Goal: Information Seeking & Learning: Learn about a topic

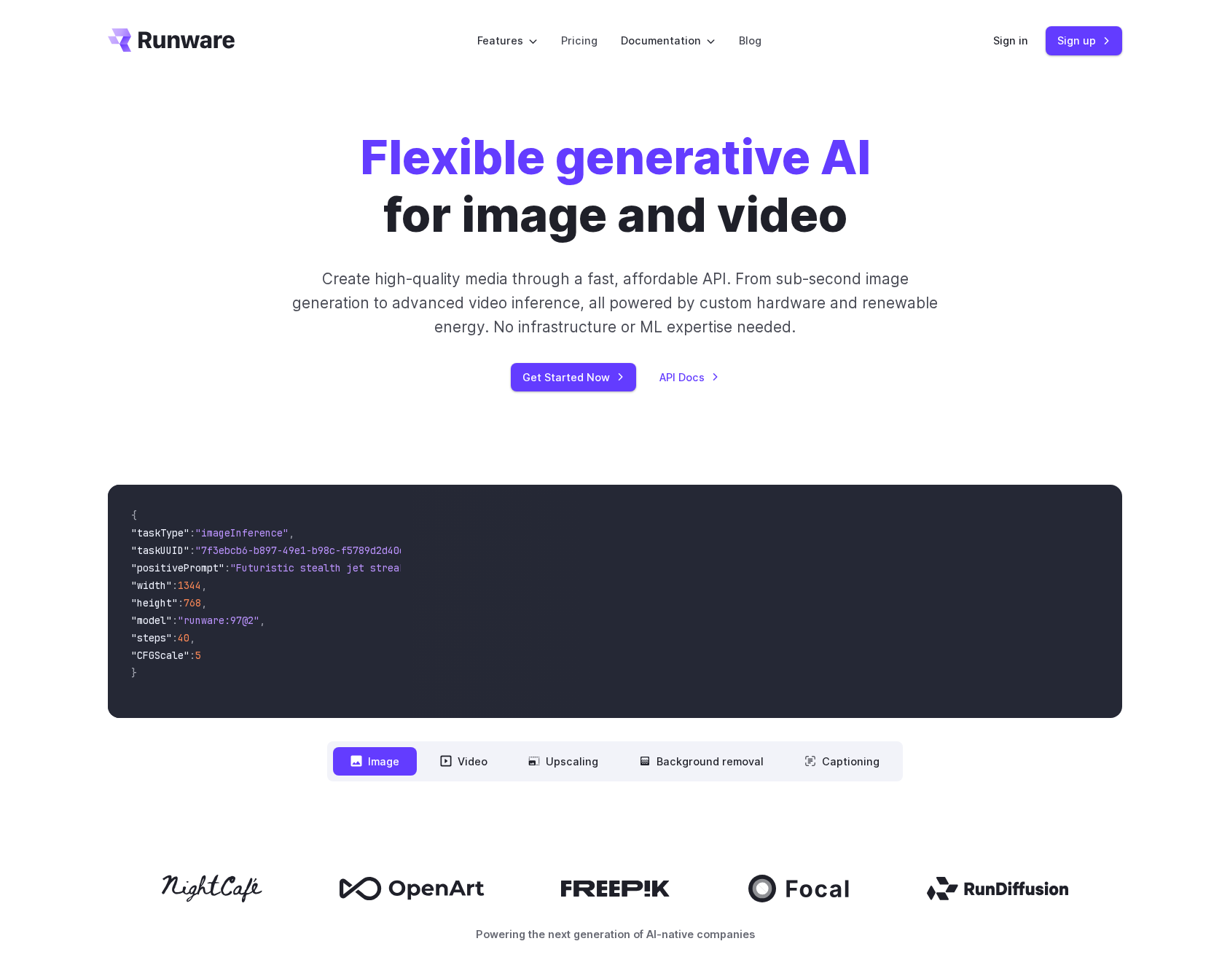
click at [480, 125] on div "Flexible generative AI for image and video Create high-quality media through a …" at bounding box center [615, 260] width 1230 height 356
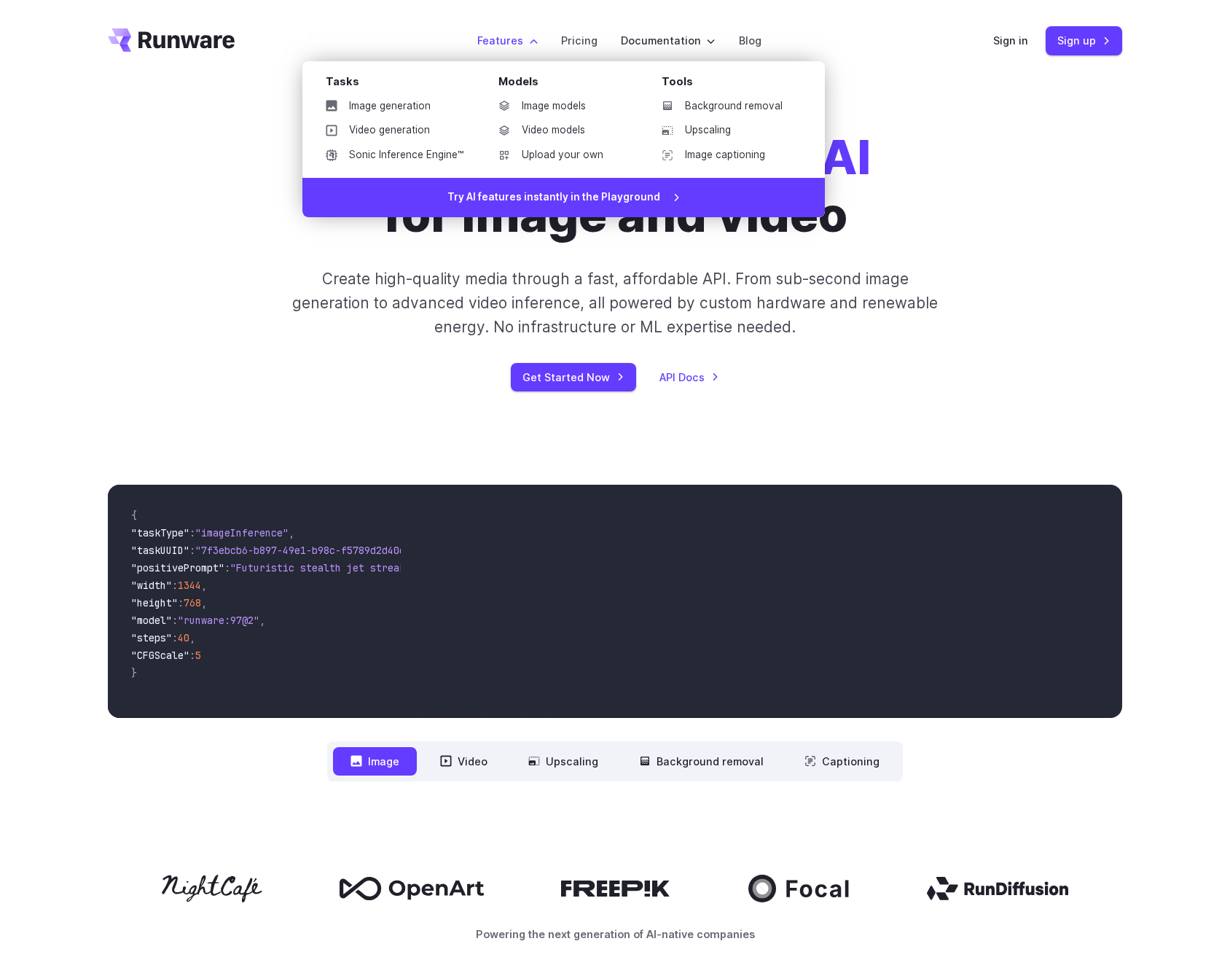
click at [514, 37] on label "Features" at bounding box center [507, 40] width 60 height 17
click at [729, 161] on link "Image captioning" at bounding box center [726, 155] width 152 height 22
click at [347, 125] on link "Video generation" at bounding box center [394, 131] width 161 height 22
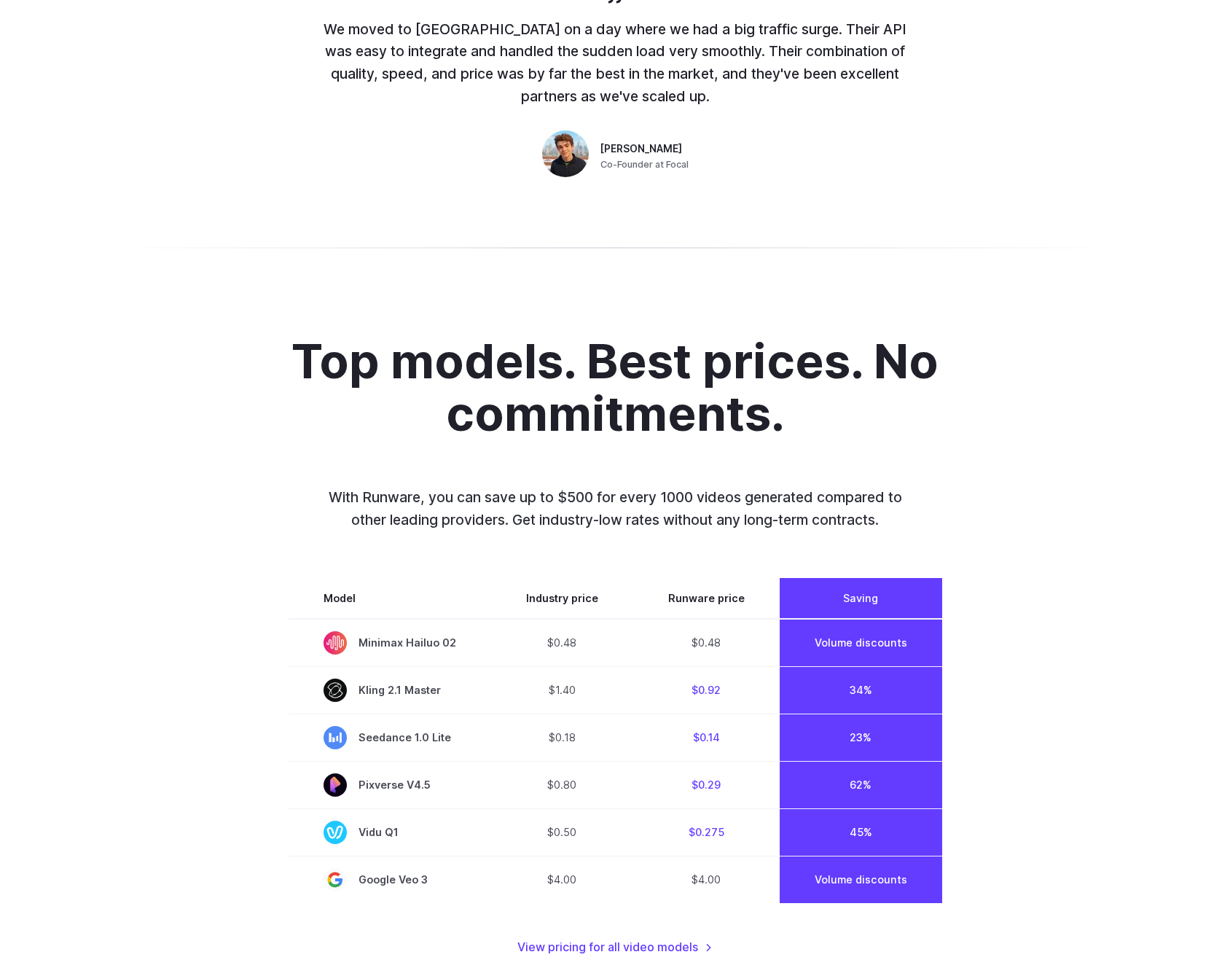
scroll to position [1042, 0]
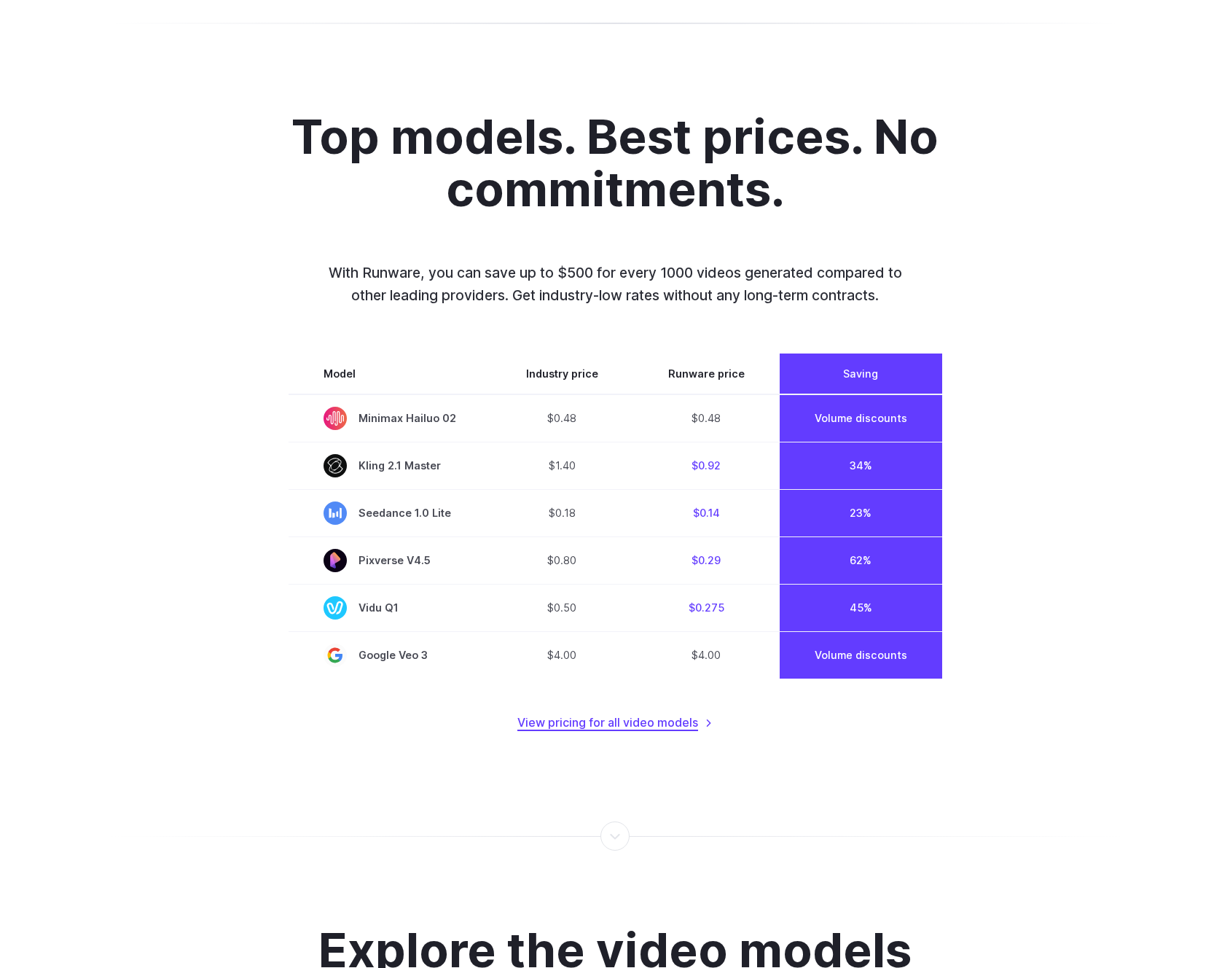
click at [545, 716] on link "View pricing for all video models" at bounding box center [615, 723] width 195 height 19
click at [544, 720] on link "View pricing for all video models" at bounding box center [615, 723] width 195 height 19
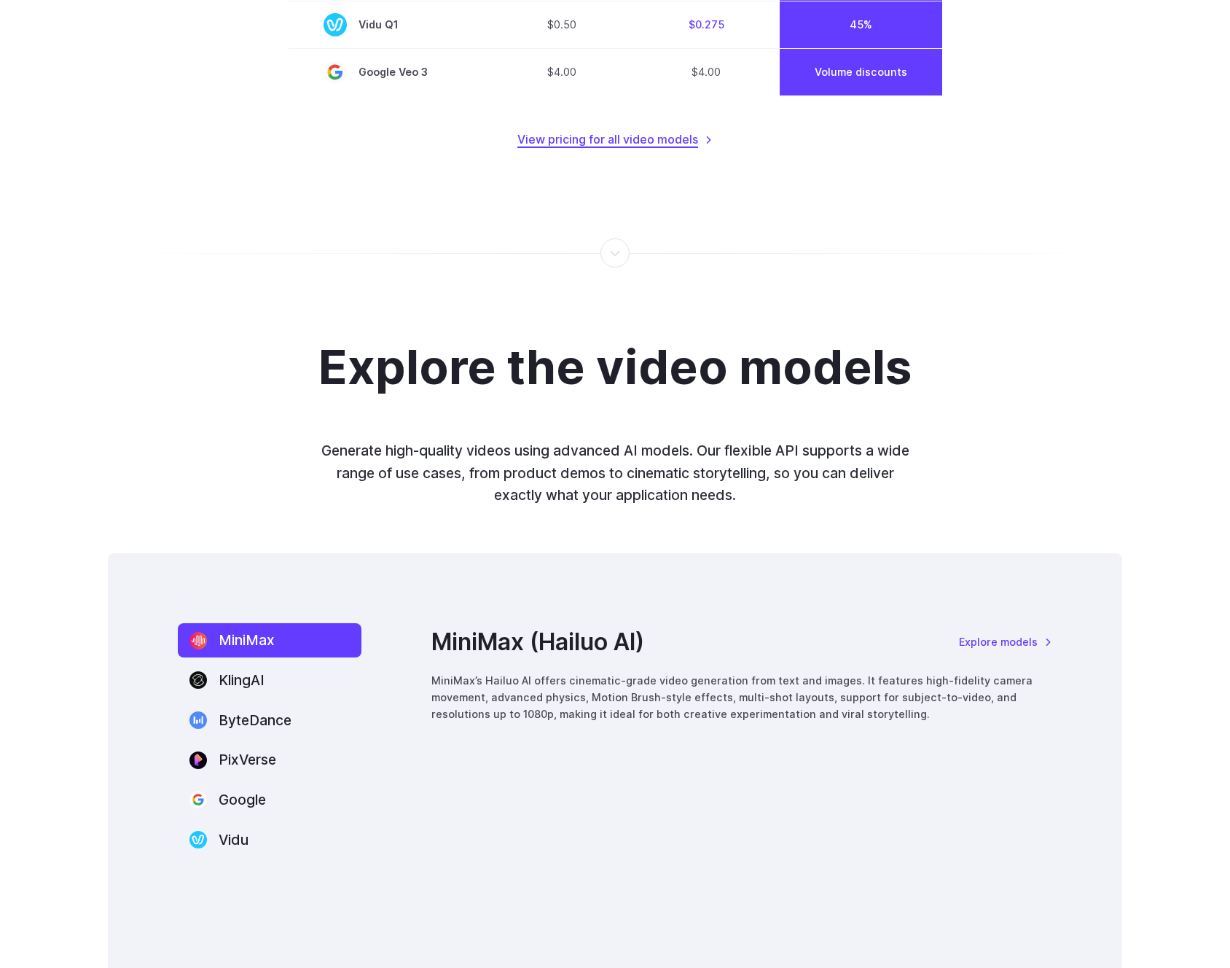
scroll to position [1774, 0]
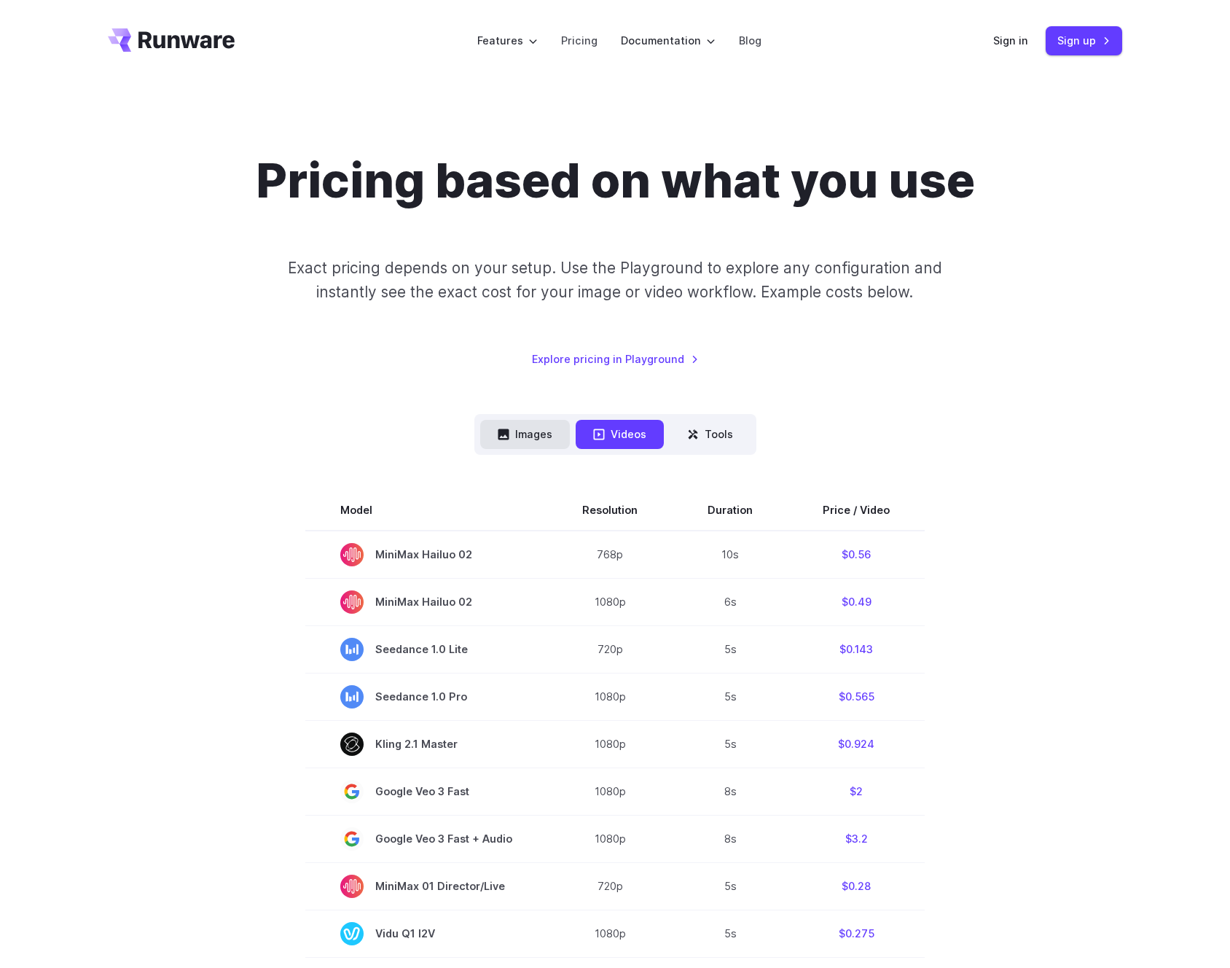
click at [527, 434] on button "Images" at bounding box center [525, 434] width 90 height 28
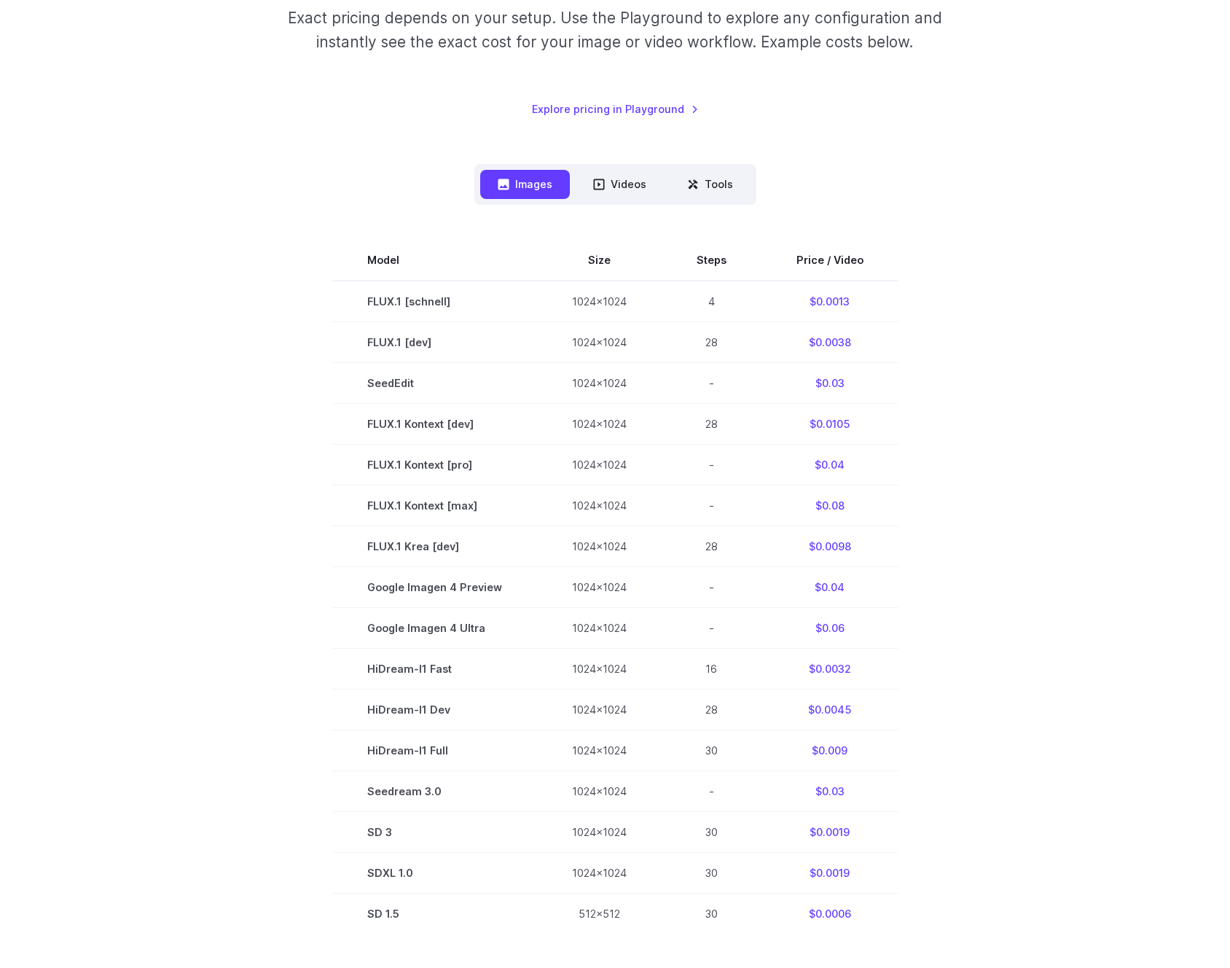
scroll to position [325, 0]
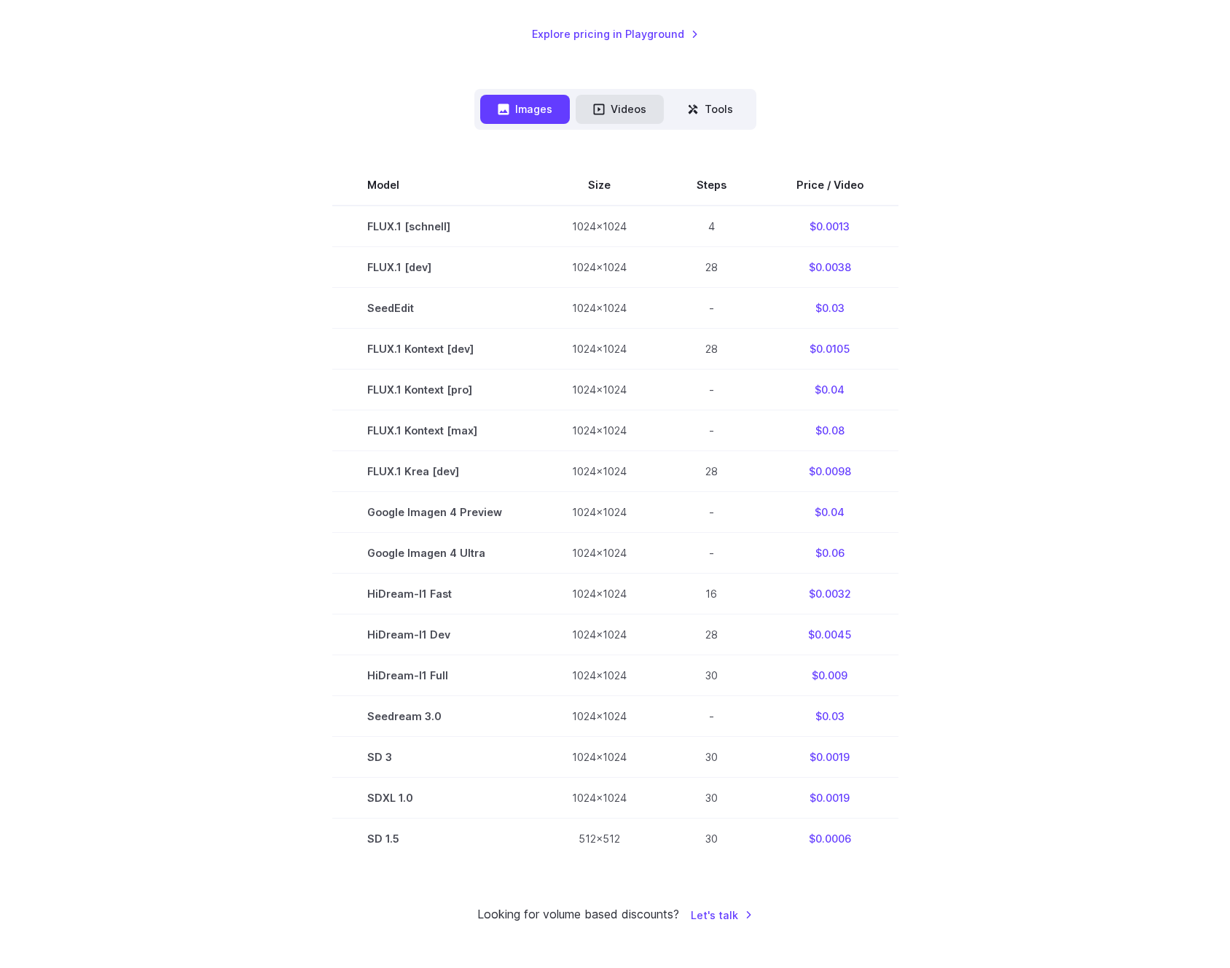
click at [614, 112] on button "Videos" at bounding box center [620, 109] width 88 height 28
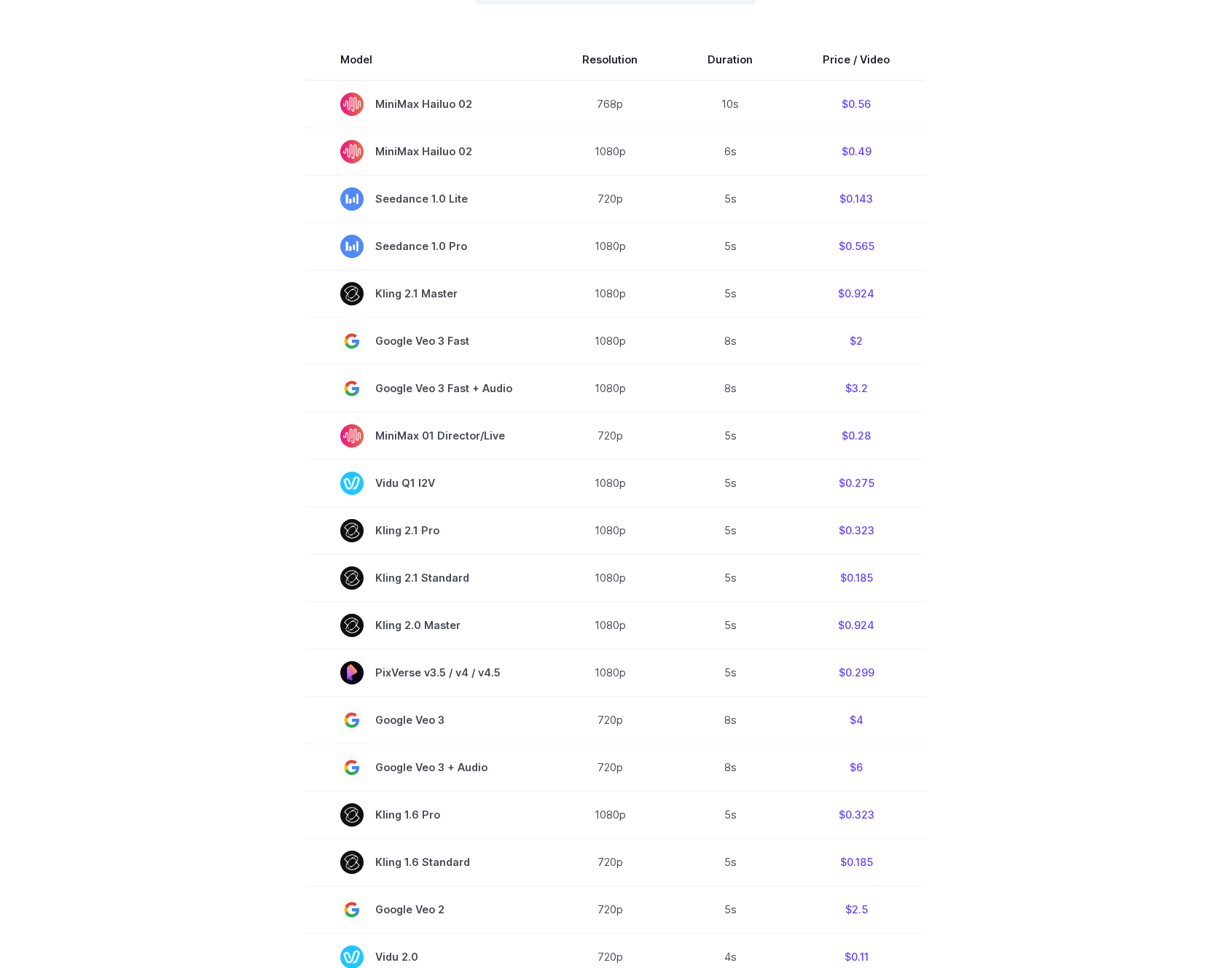
scroll to position [66, 0]
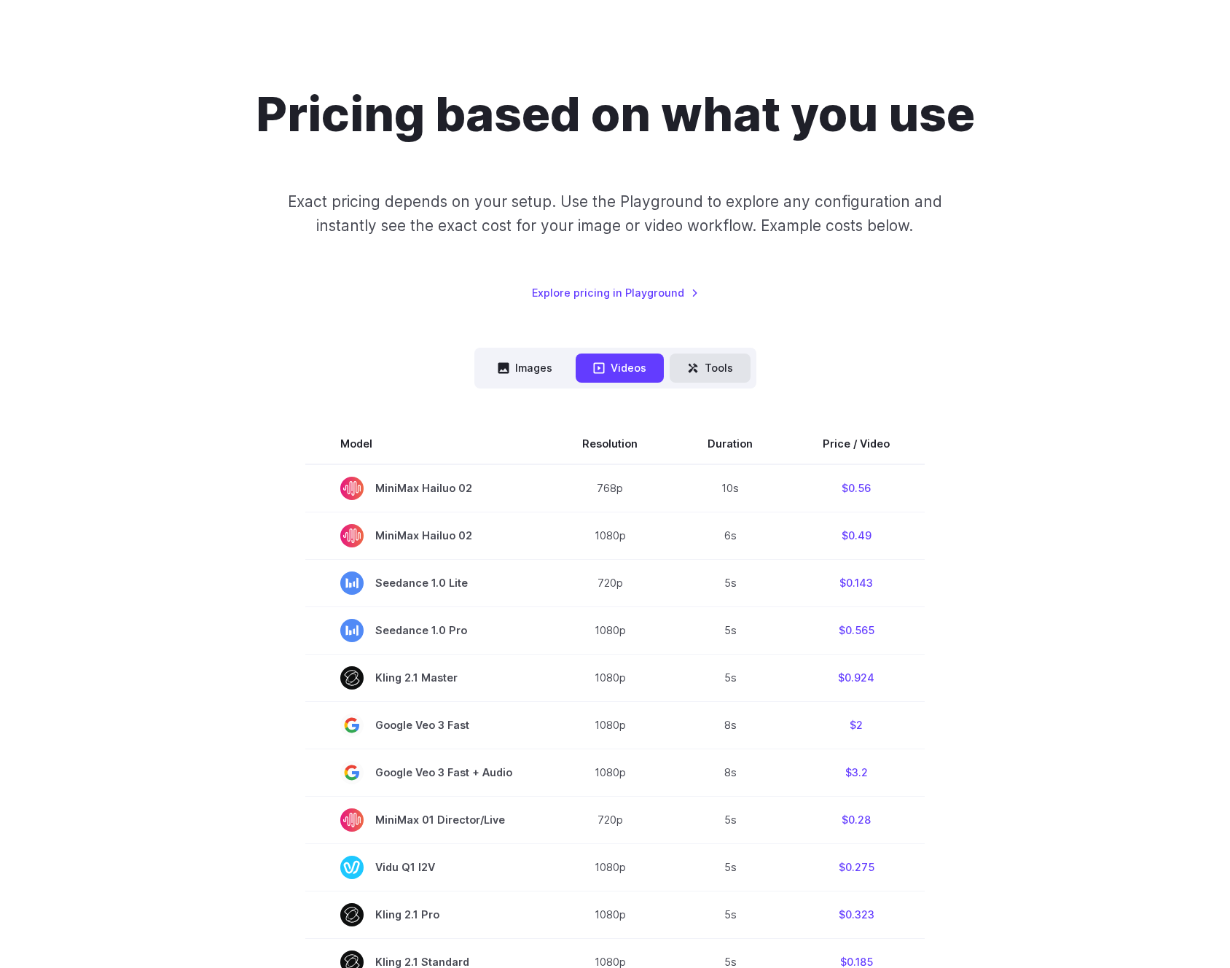
click at [722, 369] on button "Tools" at bounding box center [710, 368] width 81 height 28
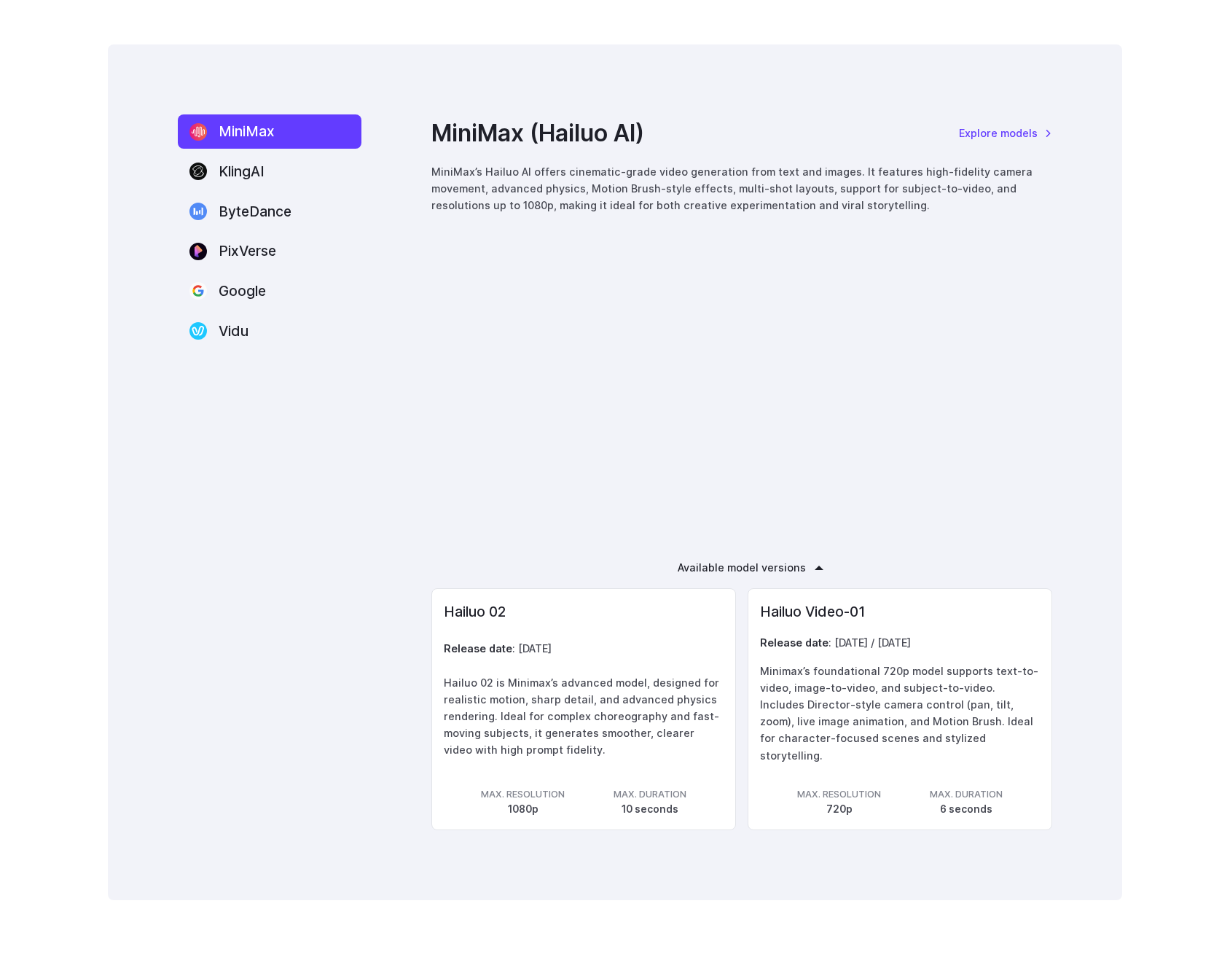
scroll to position [2058, 0]
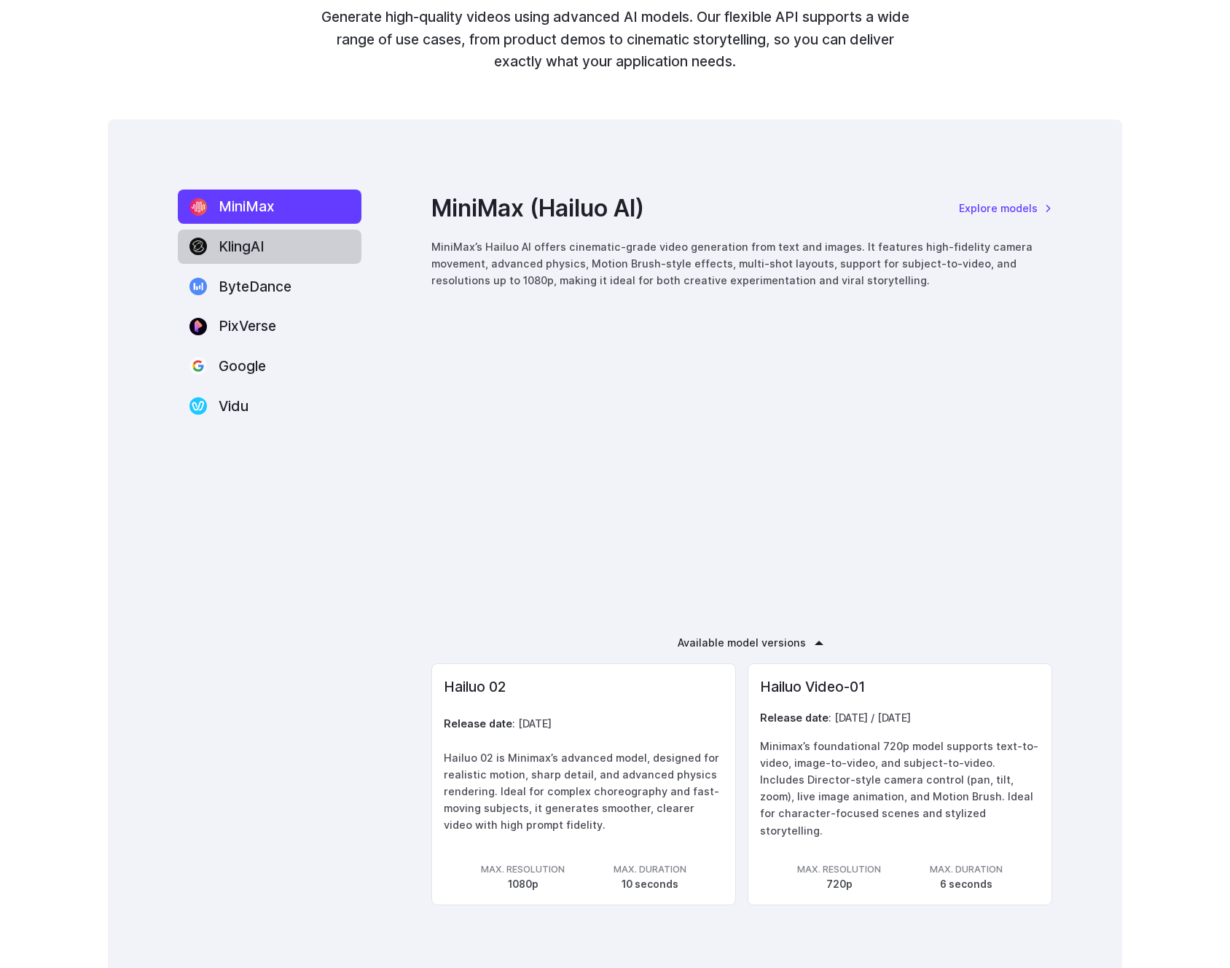
click at [222, 261] on label "KlingAI" at bounding box center [270, 247] width 184 height 34
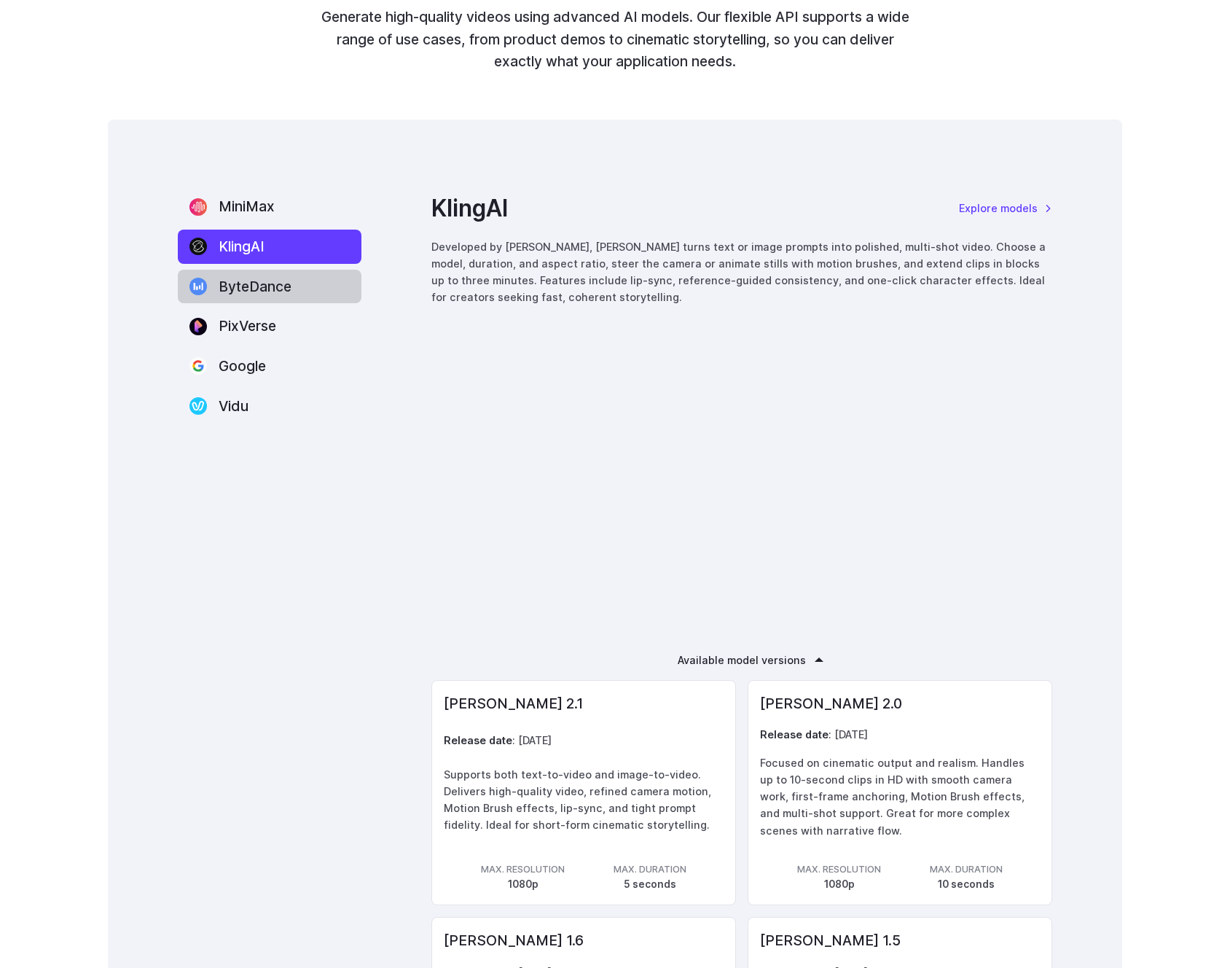
click at [276, 284] on label "ByteDance" at bounding box center [270, 287] width 184 height 34
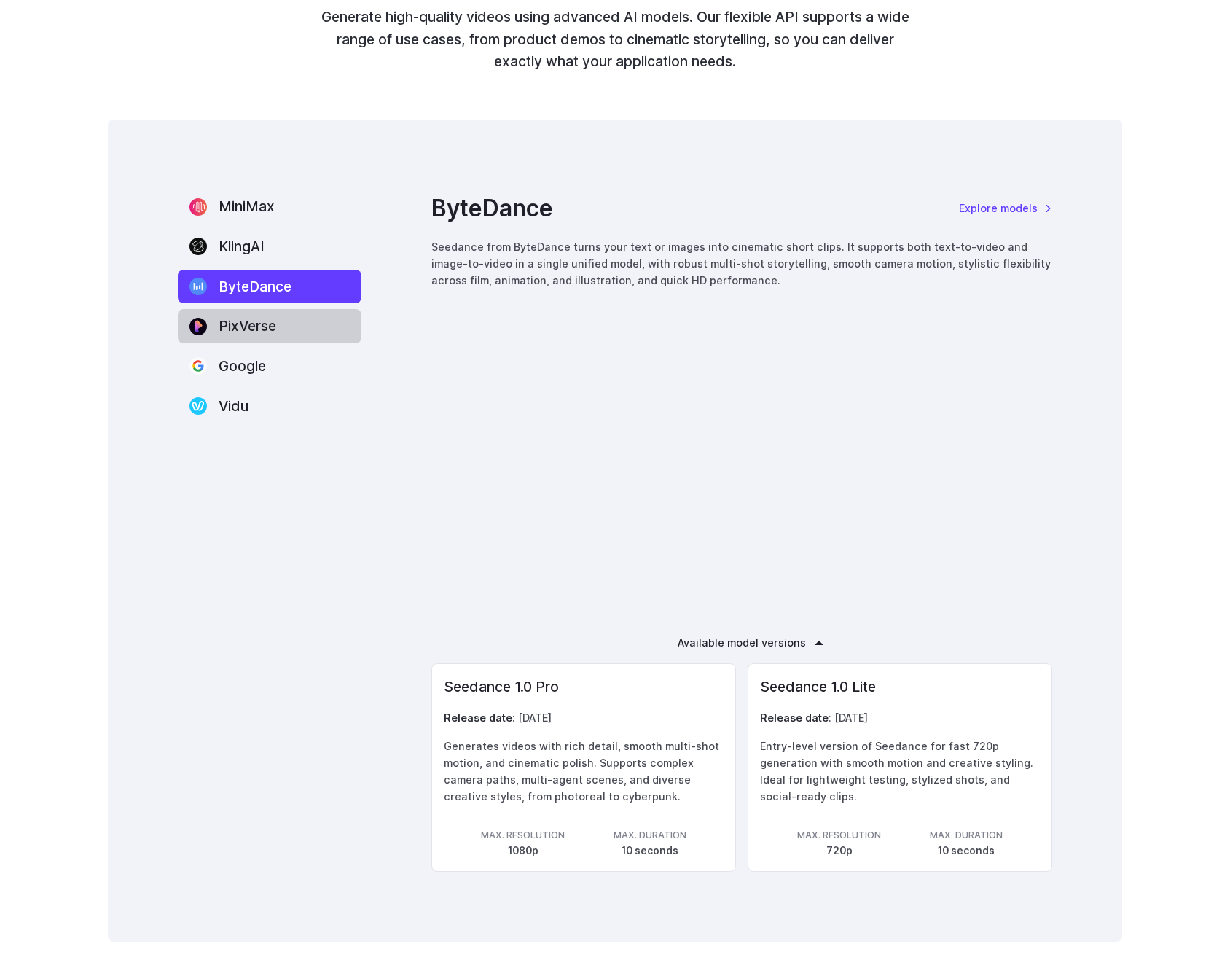
click at [253, 329] on label "PixVerse" at bounding box center [270, 326] width 184 height 34
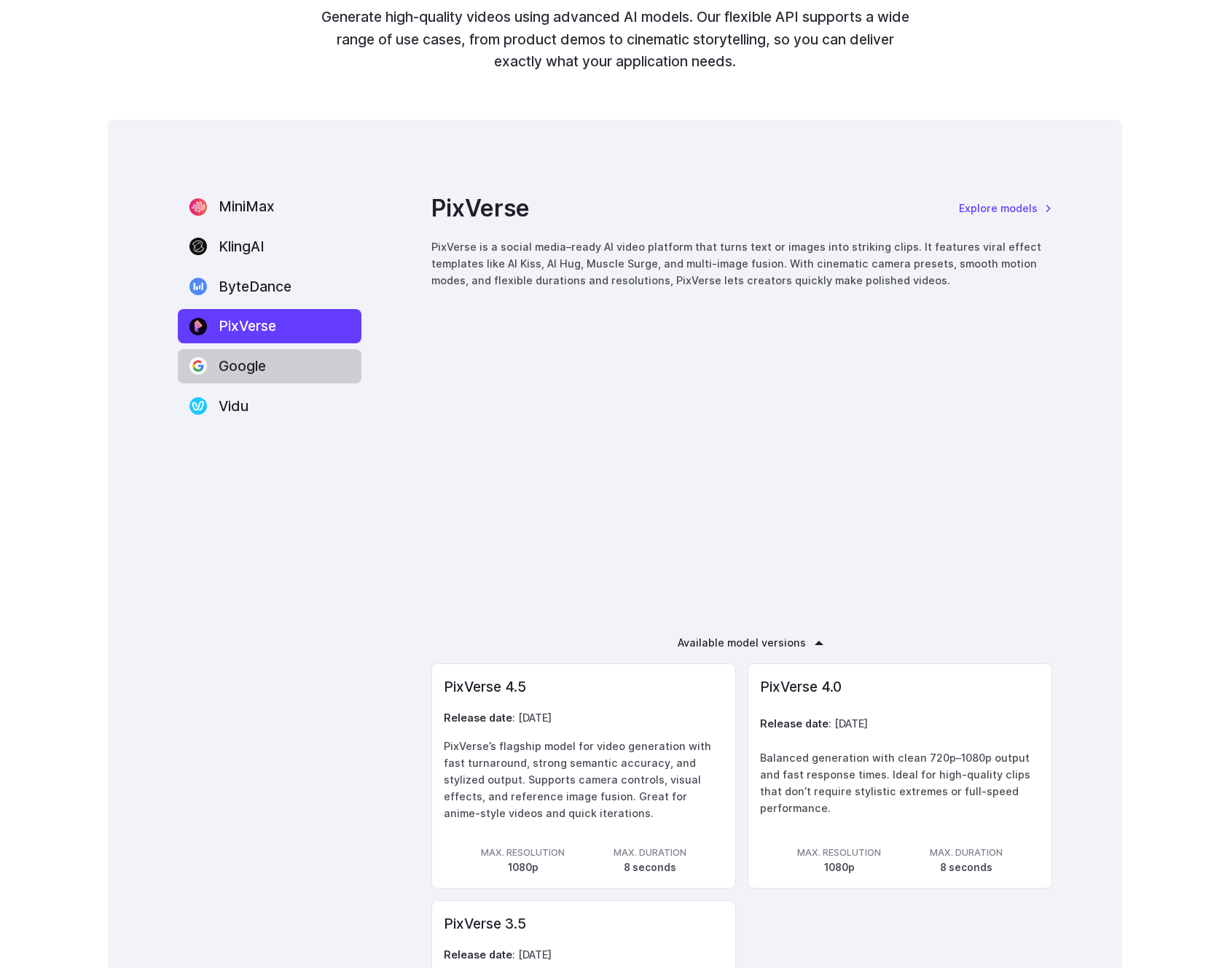
click at [242, 362] on label "Google" at bounding box center [270, 366] width 184 height 34
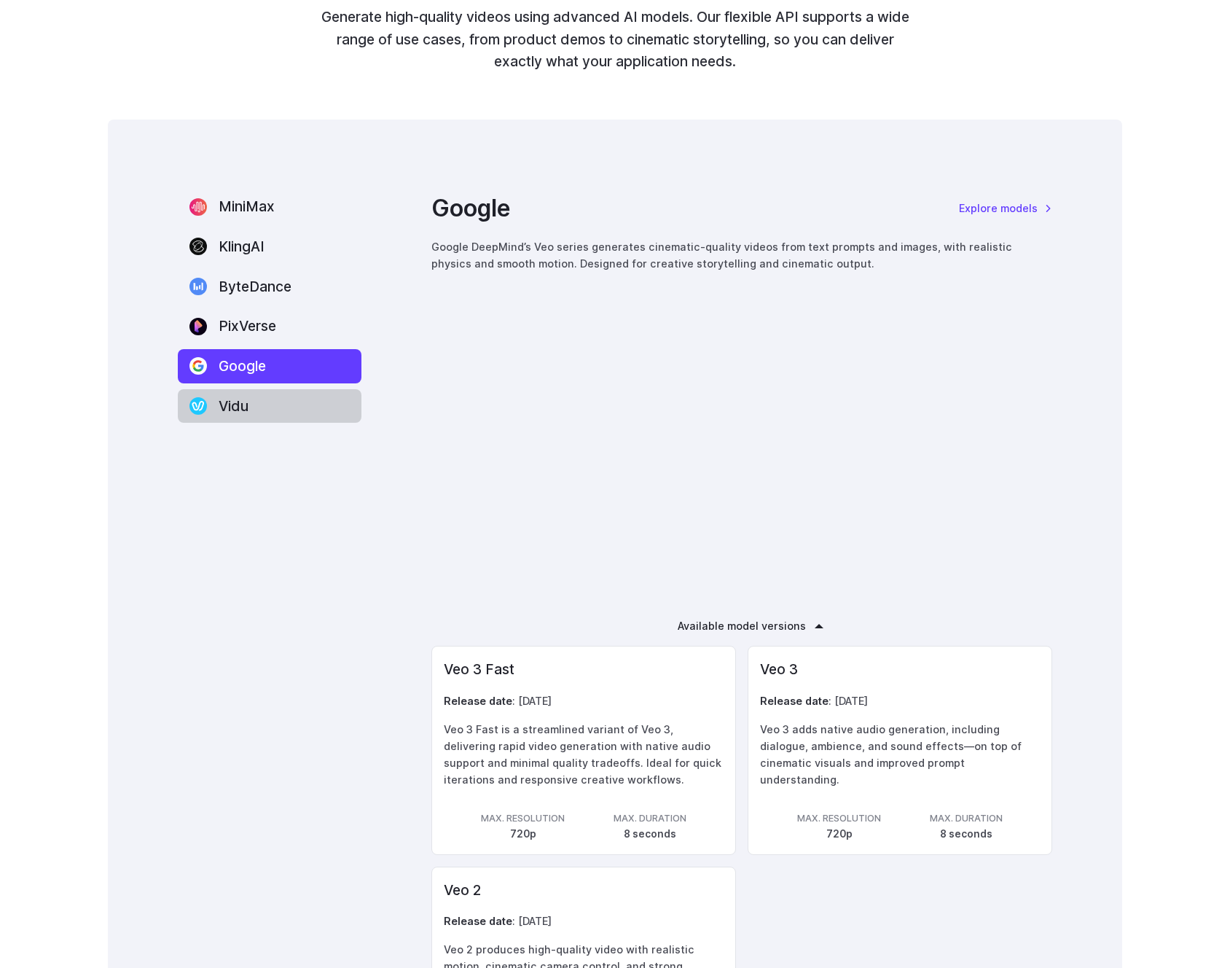
click at [235, 421] on label "Vidu" at bounding box center [270, 406] width 184 height 34
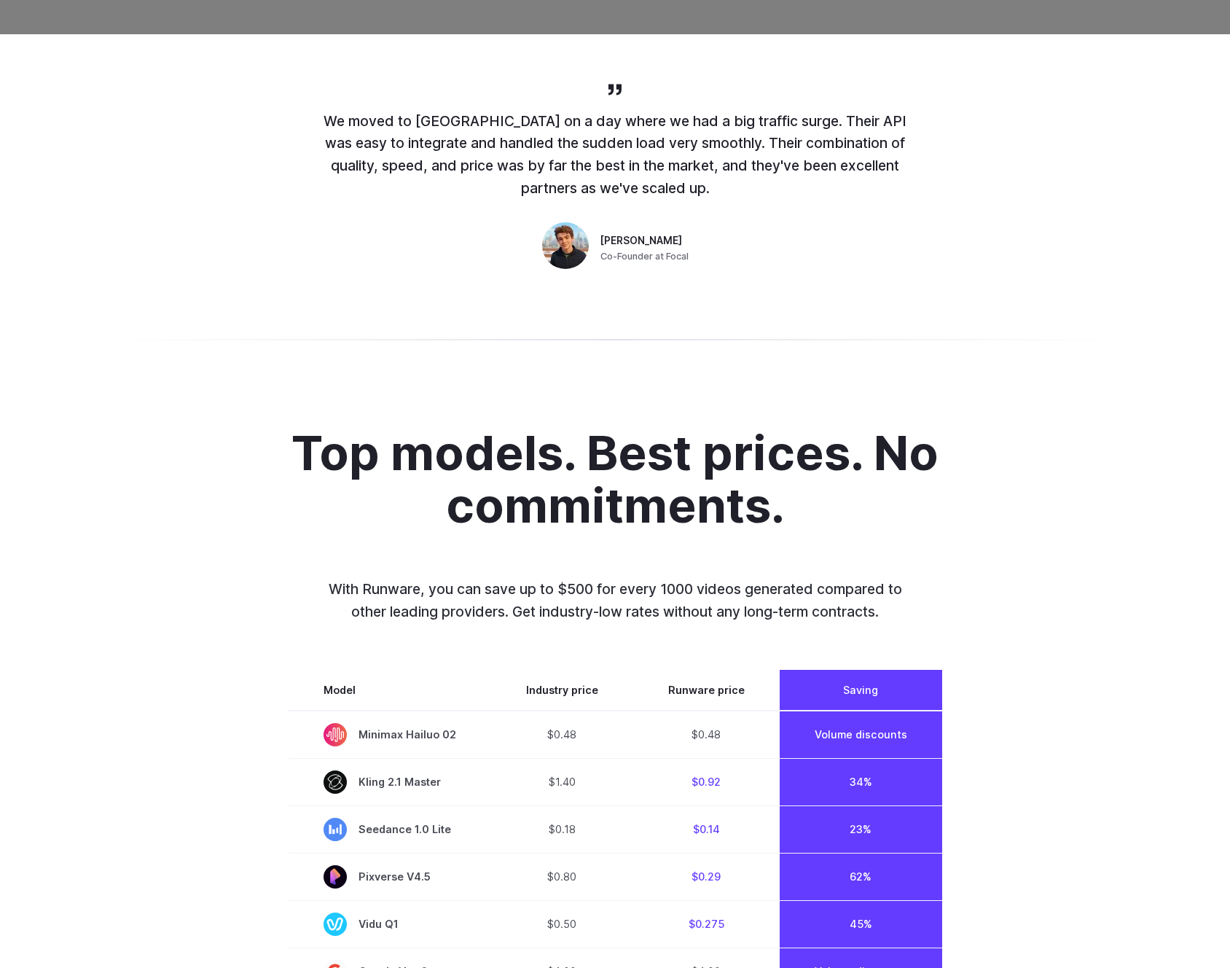
scroll to position [0, 0]
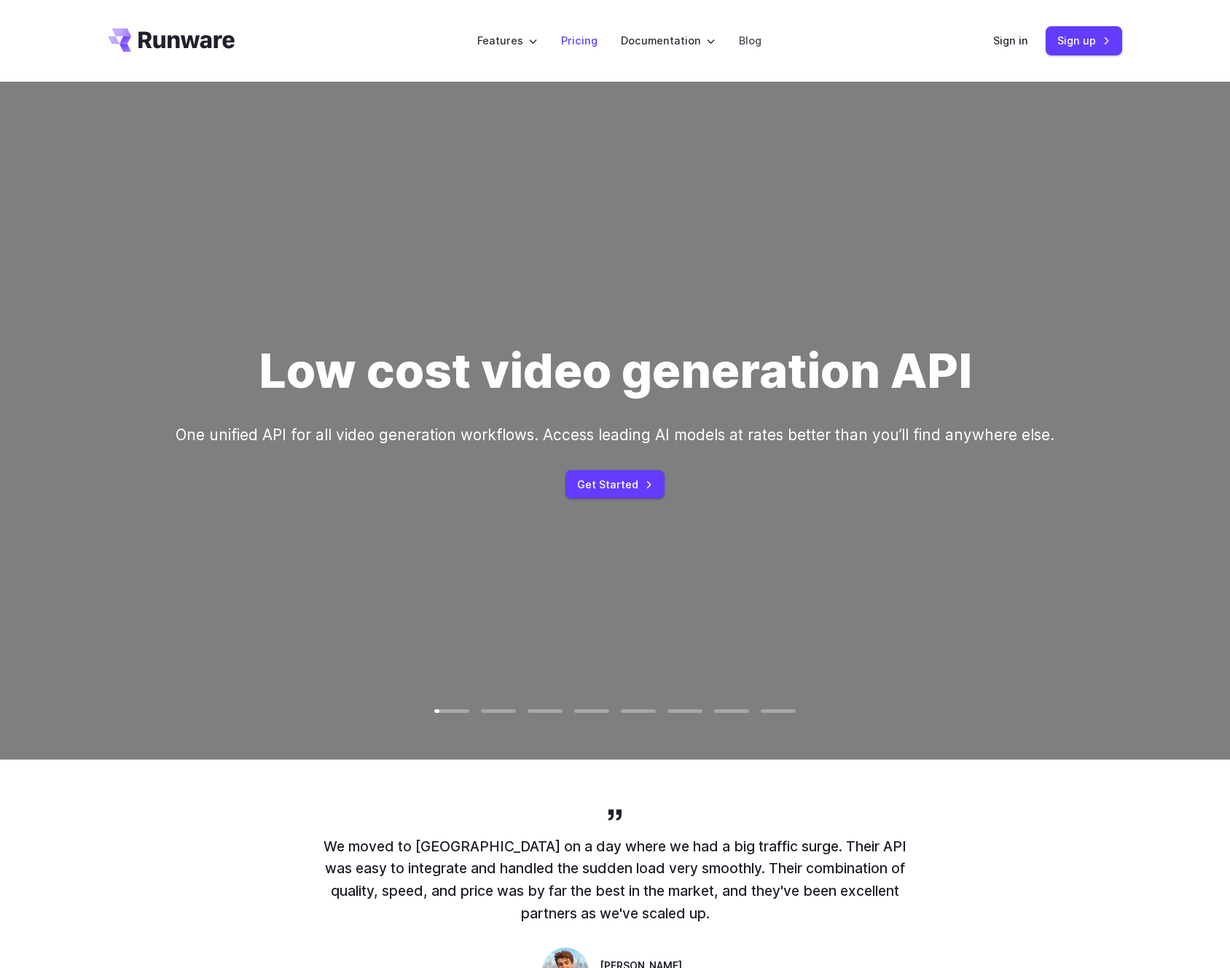
click at [587, 35] on link "Pricing" at bounding box center [579, 40] width 36 height 17
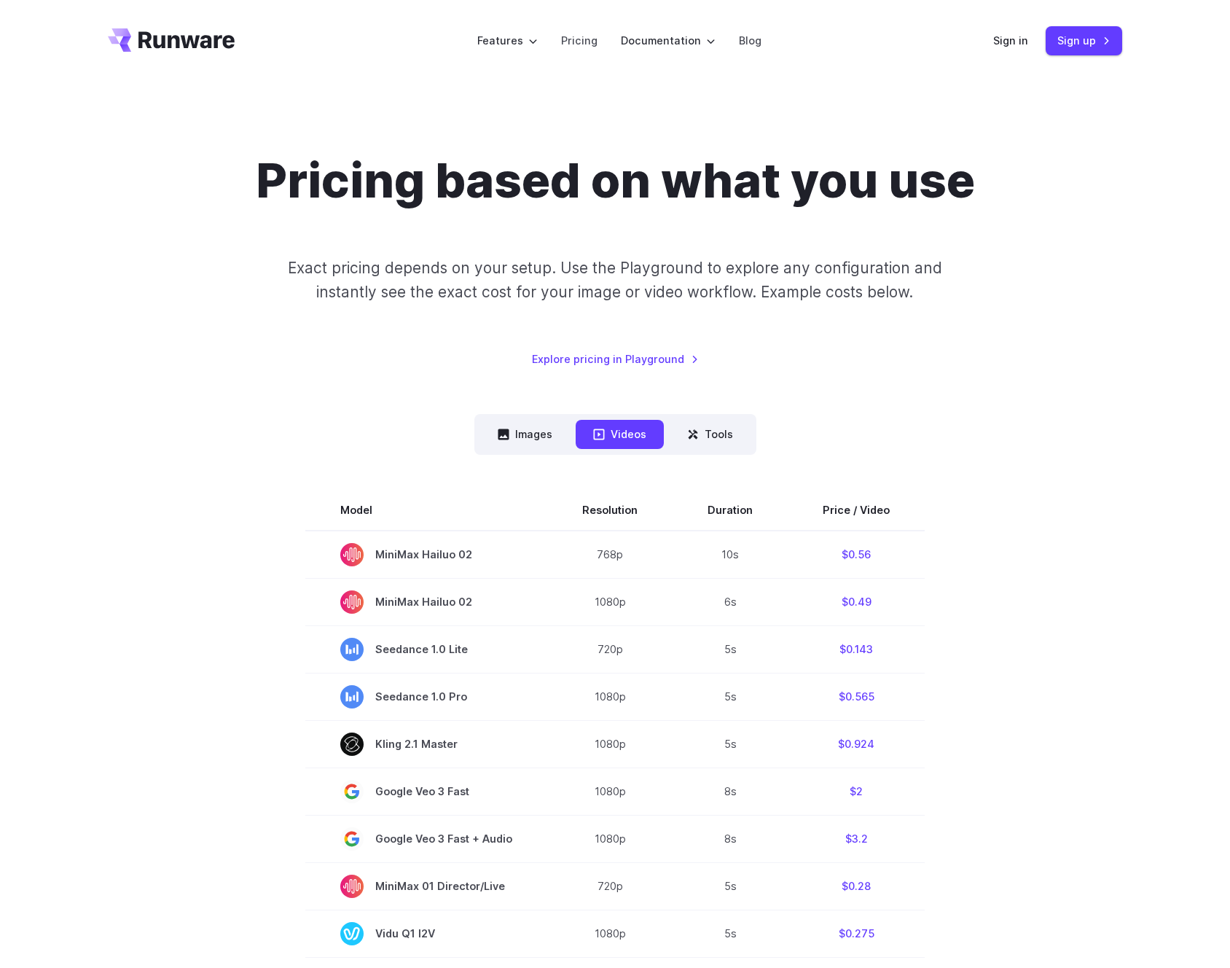
click at [304, 74] on header "Features Tasks Image generation Video generation Sonic Inference Engine™ Models…" at bounding box center [615, 41] width 1050 height 82
